Goal: Browse casually

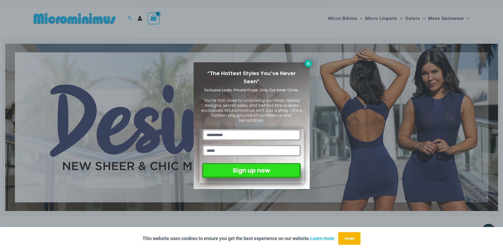
click at [306, 62] on icon at bounding box center [308, 63] width 5 height 5
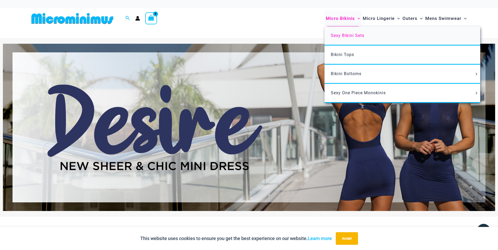
click at [342, 35] on span "Sexy Bikini Sets" at bounding box center [348, 35] width 34 height 5
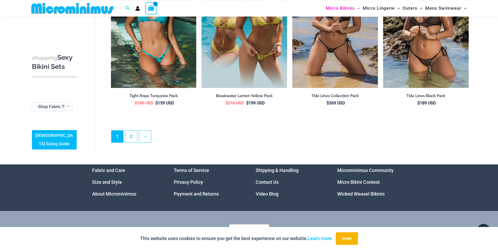
scroll to position [1292, 0]
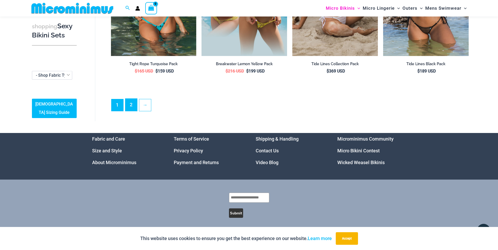
click at [131, 107] on link "2" at bounding box center [131, 105] width 12 height 12
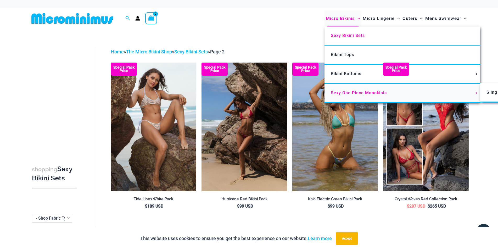
click at [349, 90] on link "Sexy One Piece Monokinis" at bounding box center [403, 93] width 156 height 19
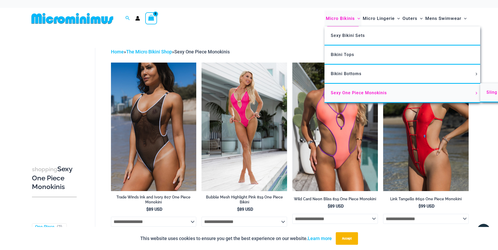
click at [490, 94] on span "Sling Bikinis" at bounding box center [500, 92] width 26 height 5
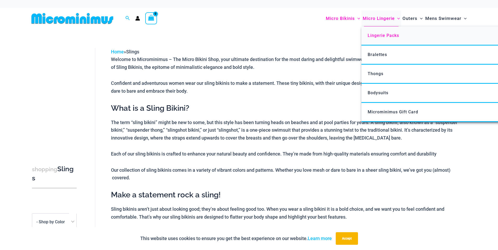
click at [387, 35] on span "Lingerie Packs" at bounding box center [383, 35] width 31 height 5
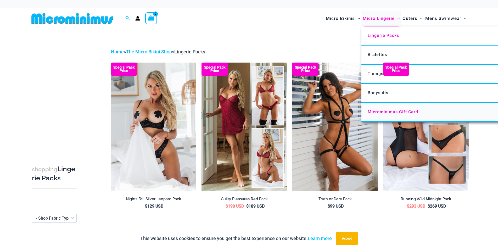
click at [387, 109] on link "Microminimus Gift Card" at bounding box center [440, 112] width 156 height 19
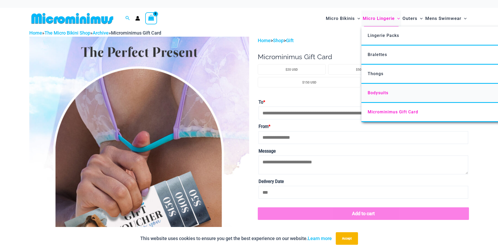
click at [383, 88] on link "Bodysuits" at bounding box center [440, 93] width 156 height 19
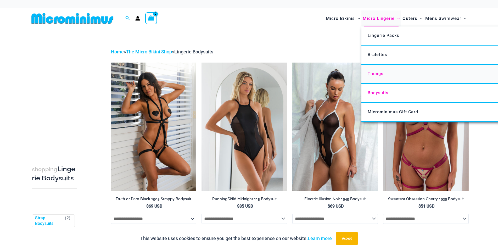
click at [386, 73] on link "Thongs" at bounding box center [440, 74] width 156 height 19
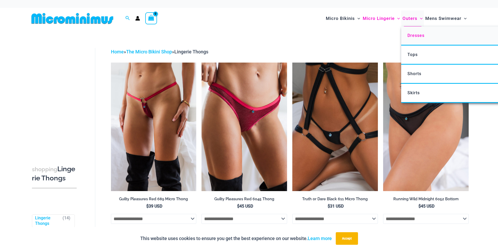
click at [414, 35] on span "Dresses" at bounding box center [416, 35] width 17 height 5
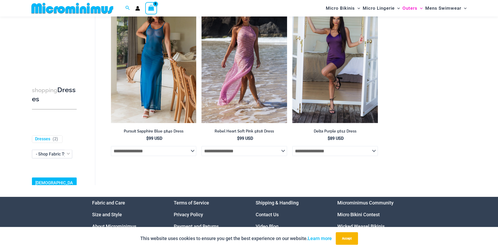
scroll to position [90, 0]
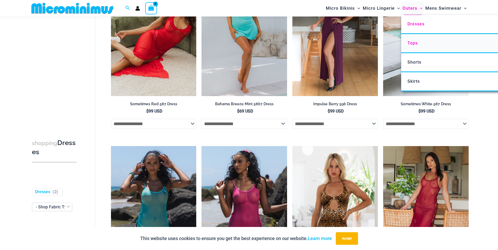
click at [419, 43] on link "Tops" at bounding box center [479, 43] width 156 height 19
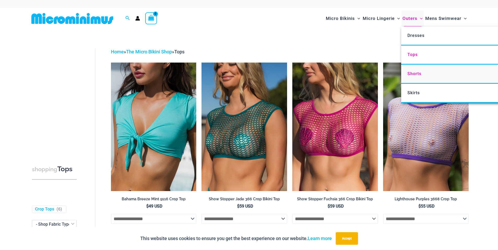
click at [414, 74] on span "Shorts" at bounding box center [415, 73] width 14 height 5
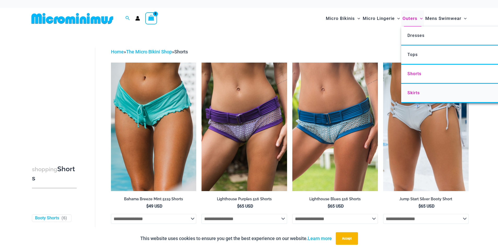
click at [414, 91] on span "Skirts" at bounding box center [414, 92] width 12 height 5
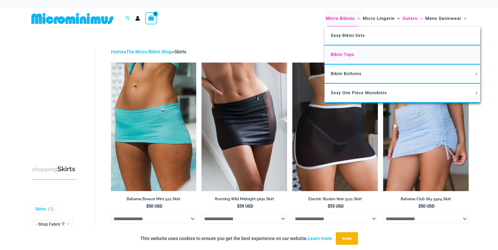
click at [349, 54] on span "Bikini Tops" at bounding box center [342, 54] width 23 height 5
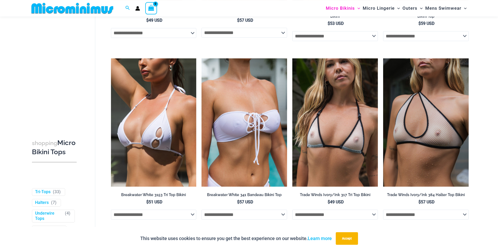
scroll to position [896, 0]
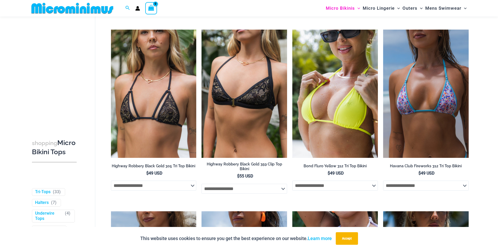
click at [83, 7] on img at bounding box center [72, 8] width 86 height 12
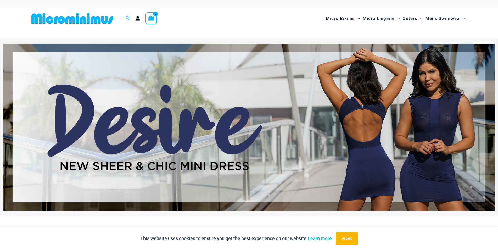
click at [192, 104] on img at bounding box center [249, 127] width 493 height 167
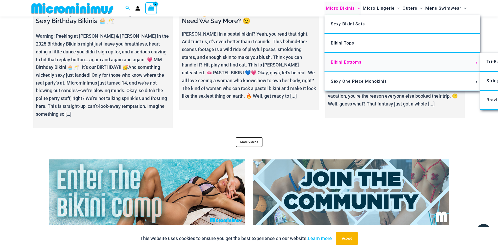
scroll to position [2121, 0]
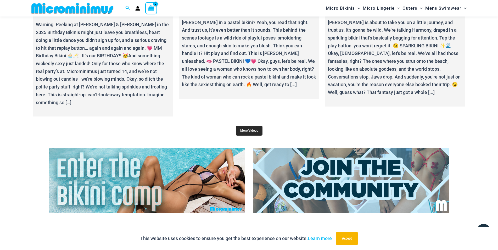
click at [248, 126] on link "More Videos" at bounding box center [249, 131] width 27 height 10
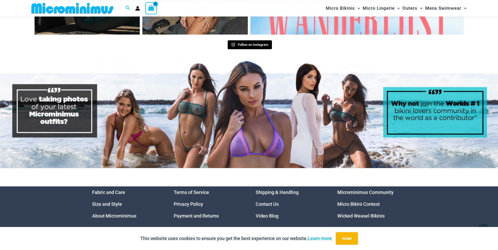
scroll to position [2710, 0]
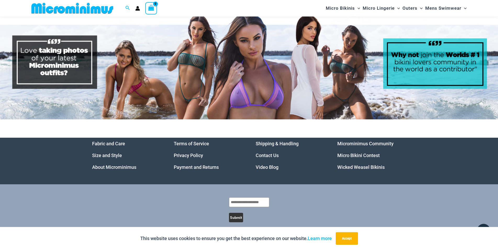
click at [288, 72] on img at bounding box center [249, 65] width 498 height 107
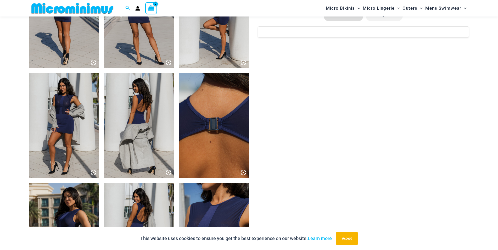
scroll to position [420, 0]
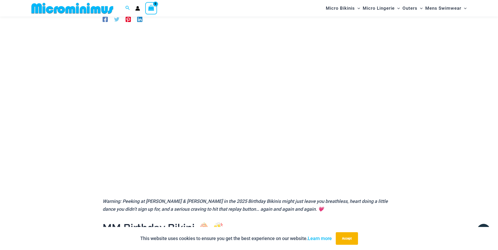
scroll to position [48, 0]
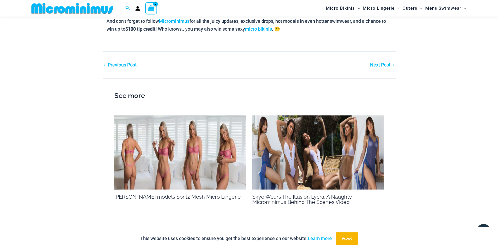
scroll to position [771, 0]
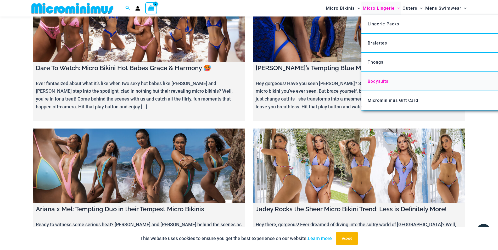
scroll to position [1365, 0]
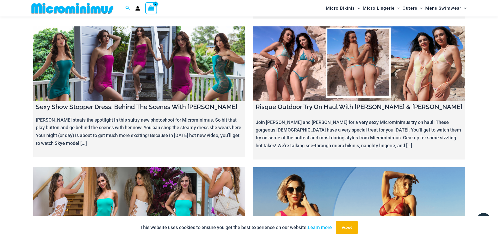
scroll to position [6289, 0]
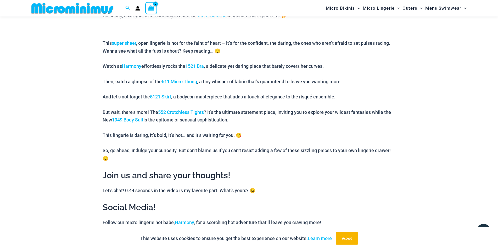
scroll to position [377, 0]
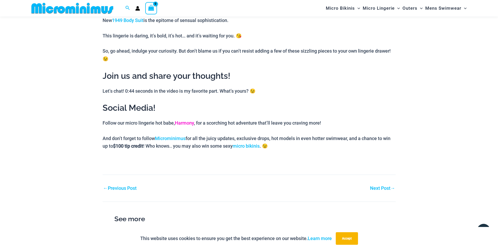
click at [186, 121] on link "Harmony" at bounding box center [184, 122] width 19 height 5
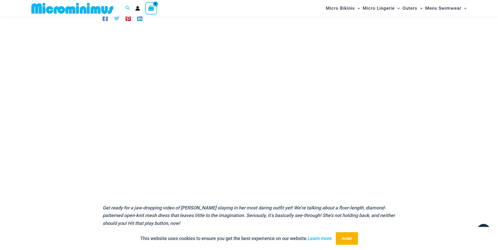
scroll to position [47, 0]
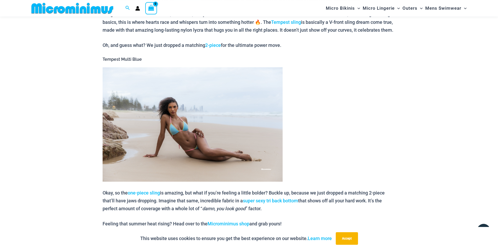
scroll to position [281, 0]
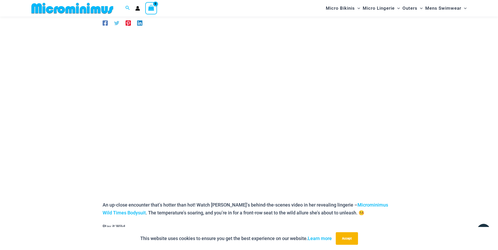
scroll to position [45, 0]
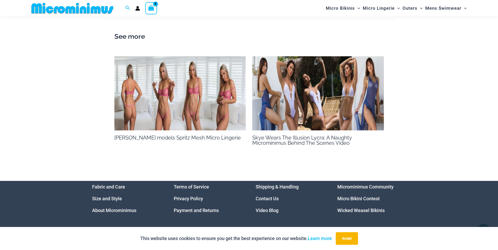
scroll to position [480, 0]
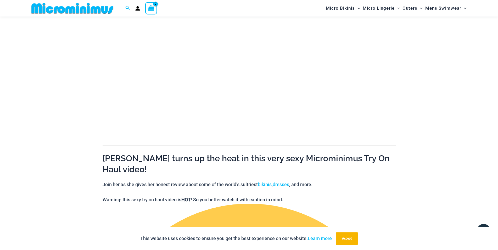
scroll to position [236, 0]
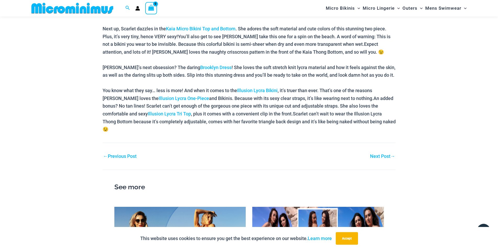
scroll to position [375, 0]
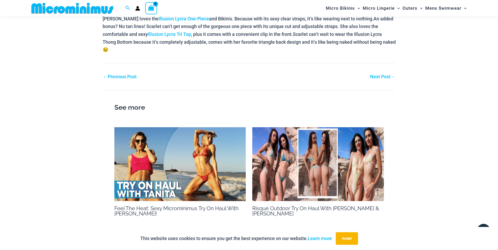
click at [357, 145] on img at bounding box center [318, 164] width 132 height 74
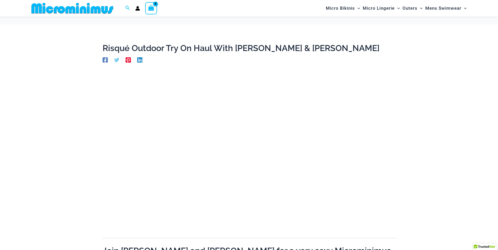
scroll to position [42, 0]
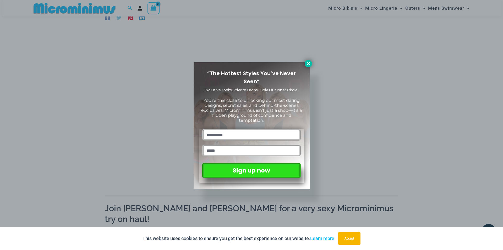
click at [310, 62] on icon at bounding box center [308, 63] width 5 height 5
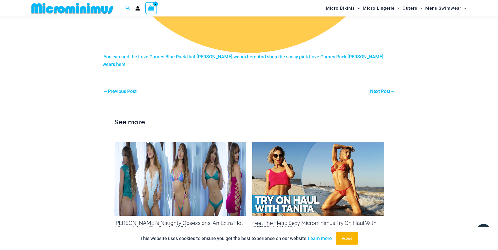
scroll to position [1080, 0]
